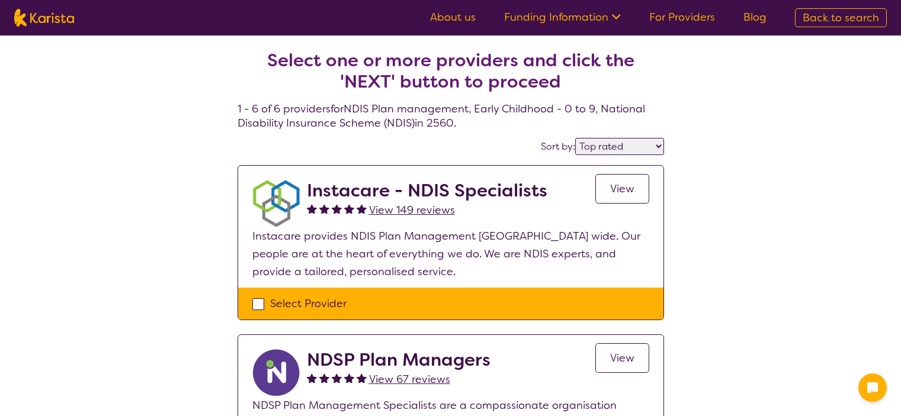
select select "by_score"
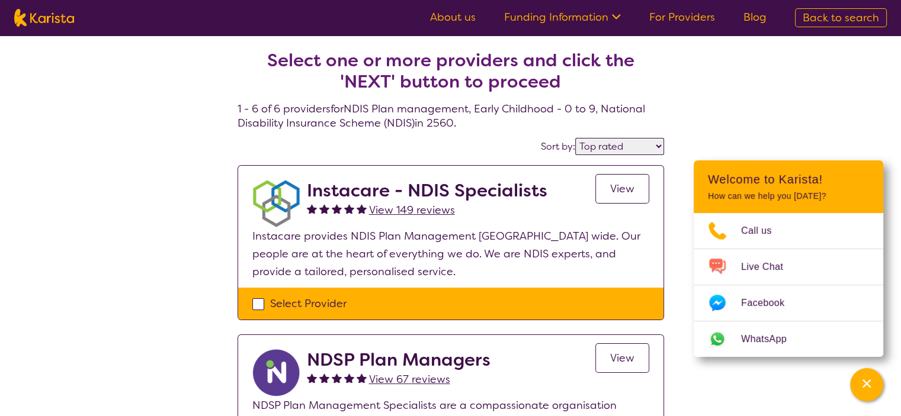
click at [40, 22] on img at bounding box center [44, 18] width 60 height 18
select select "[MEDICAL_DATA]"
select select "EC"
select select "NDIS"
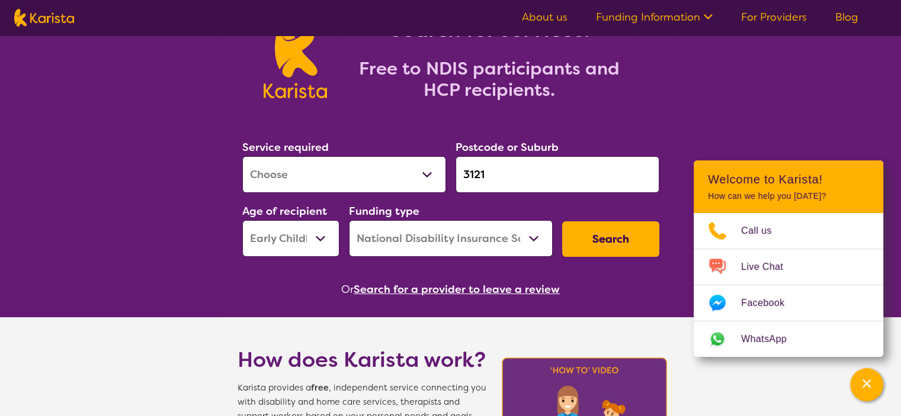
scroll to position [84, 0]
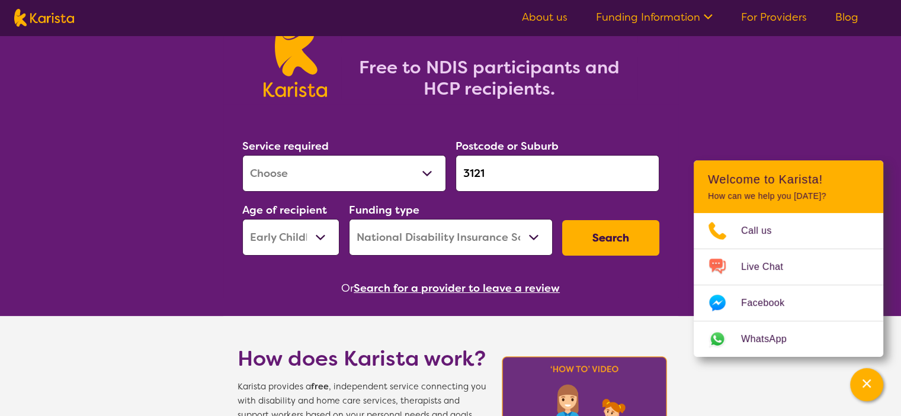
drag, startPoint x: 526, startPoint y: 171, endPoint x: 384, endPoint y: 159, distance: 142.1
click at [384, 159] on div "Service required Allied Health Assistant Assessment ([MEDICAL_DATA] or [MEDICAL…" at bounding box center [450, 197] width 426 height 128
click at [511, 163] on input "2560" at bounding box center [557, 173] width 204 height 37
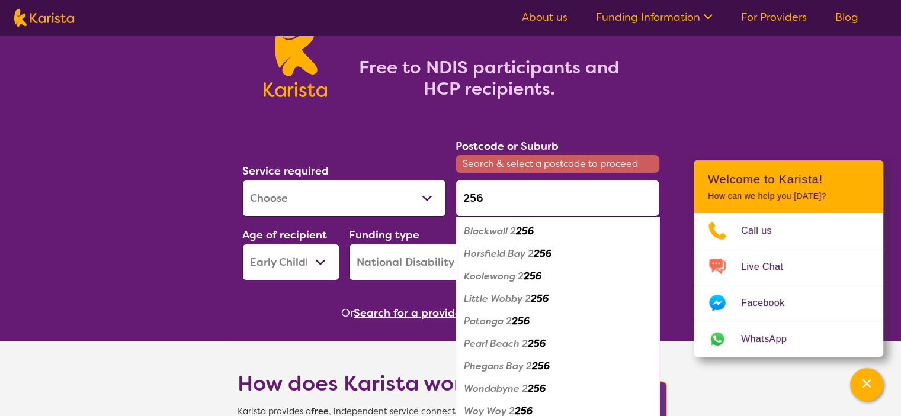
type input "2560"
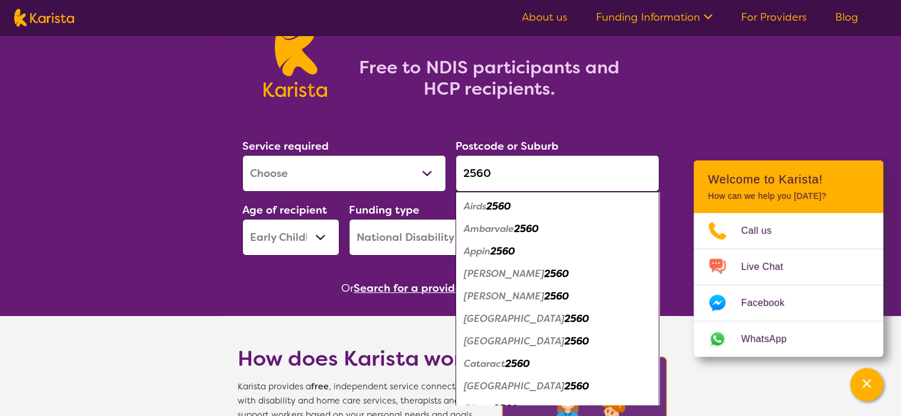
click at [513, 228] on em "Ambarvale" at bounding box center [489, 229] width 50 height 12
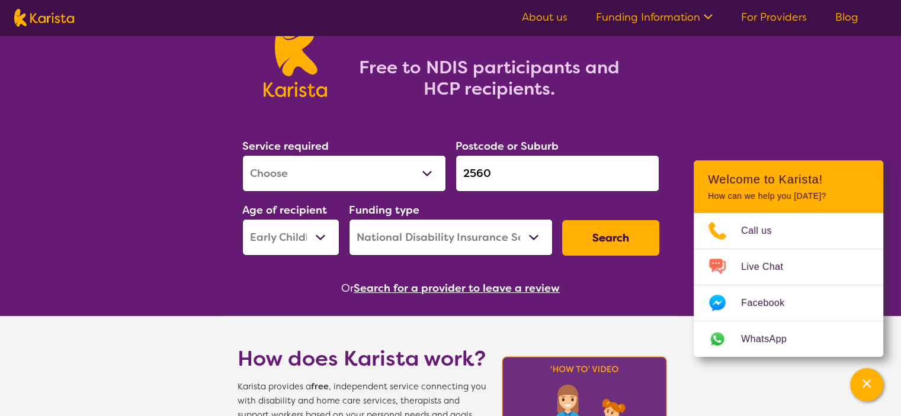
click at [312, 248] on select "Early Childhood - 0 to 9 Child - 10 to 11 Adolescent - 12 to 17 Adult - 18 to 6…" at bounding box center [290, 237] width 97 height 37
click at [608, 236] on button "Search" at bounding box center [610, 238] width 97 height 36
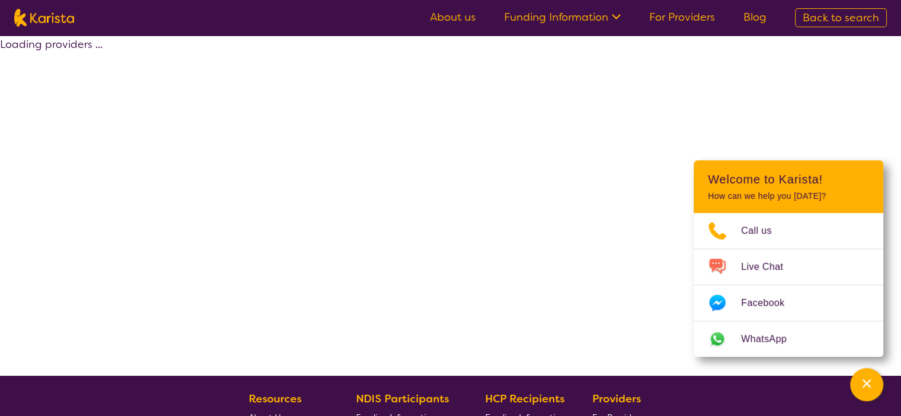
select select "by_score"
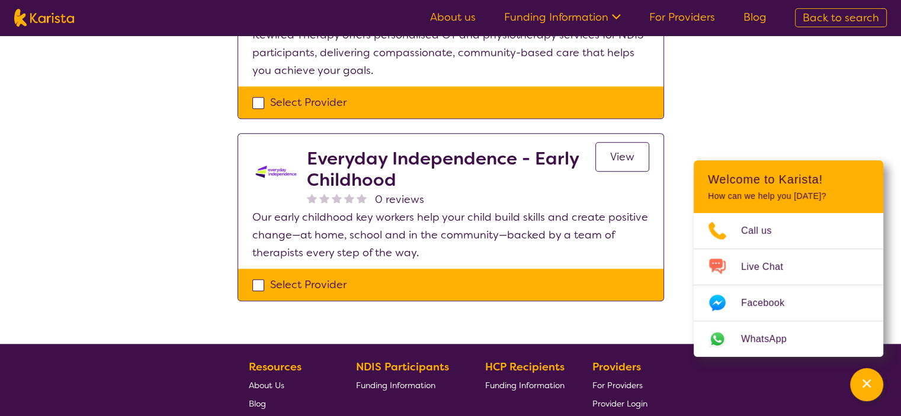
scroll to position [1040, 0]
